Goal: Task Accomplishment & Management: Manage account settings

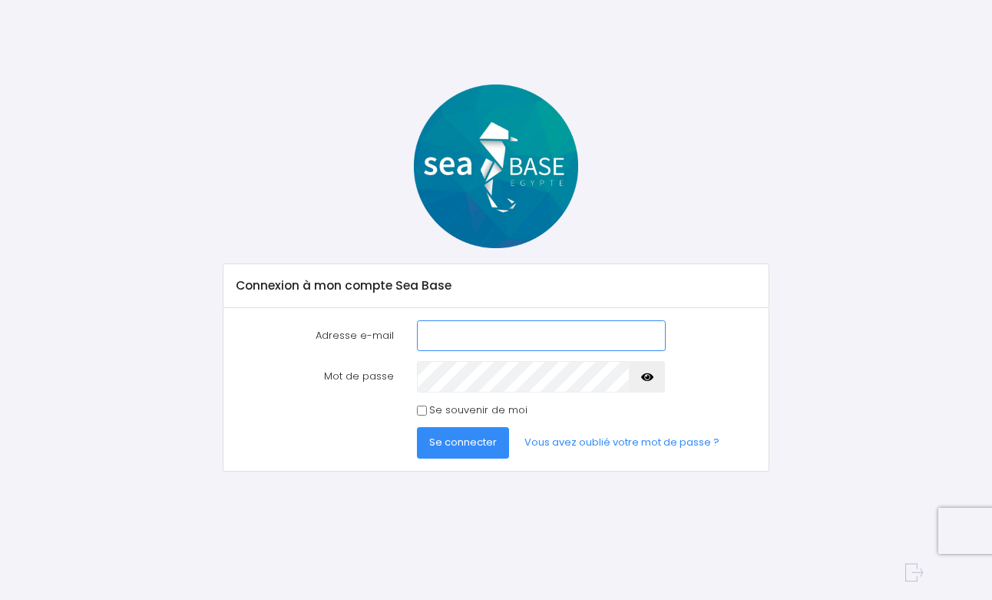
type input "[PERSON_NAME][EMAIL_ADDRESS][DOMAIN_NAME]"
click at [419, 411] on input "Se souvenir de moi" at bounding box center [422, 410] width 10 height 10
checkbox input "true"
click at [455, 449] on span "Se connecter" at bounding box center [463, 441] width 68 height 15
click at [474, 442] on span "Se connecter" at bounding box center [463, 441] width 68 height 15
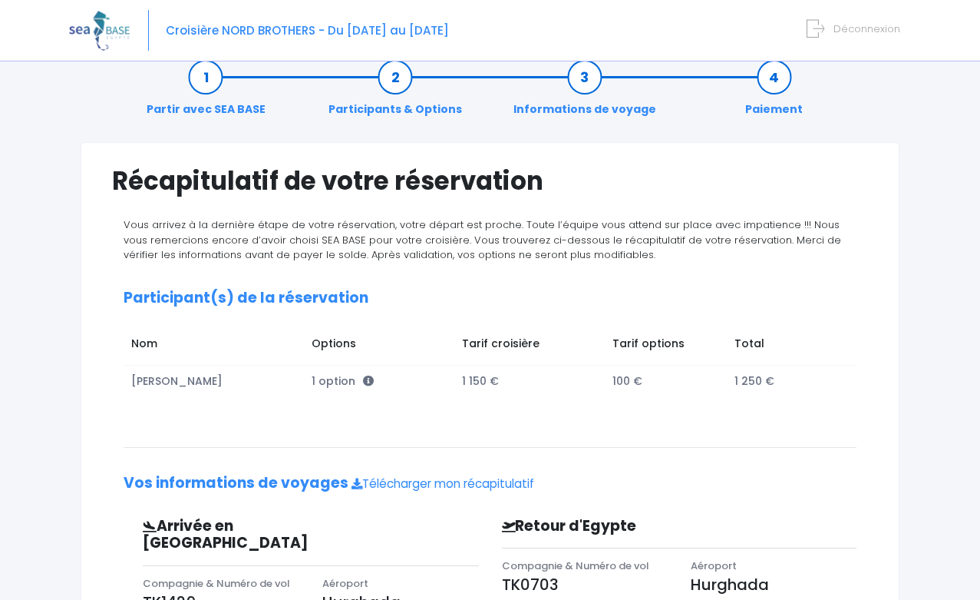
scroll to position [13, 0]
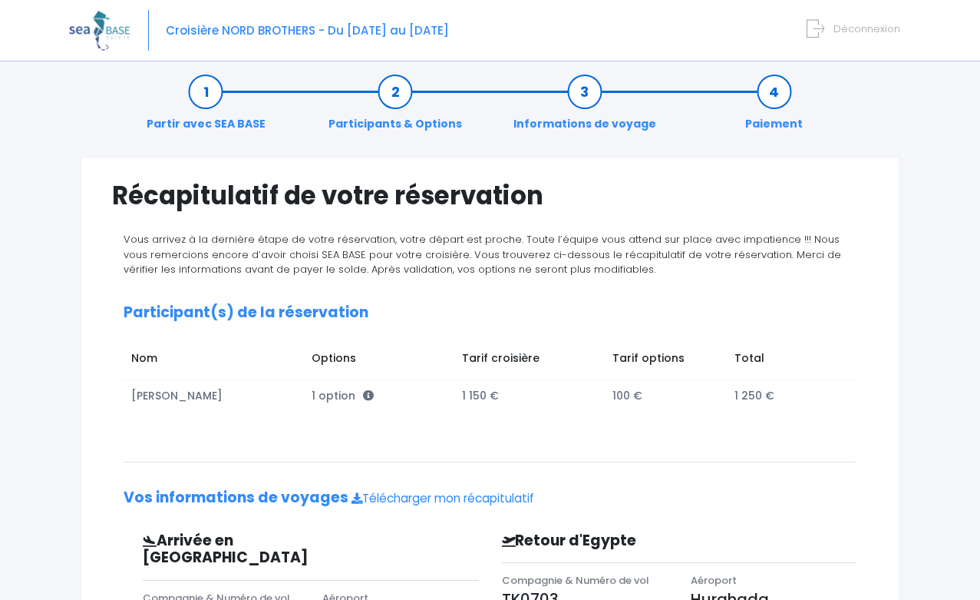
click at [101, 31] on img at bounding box center [99, 30] width 61 height 39
